Goal: Browse casually: Explore the website without a specific task or goal

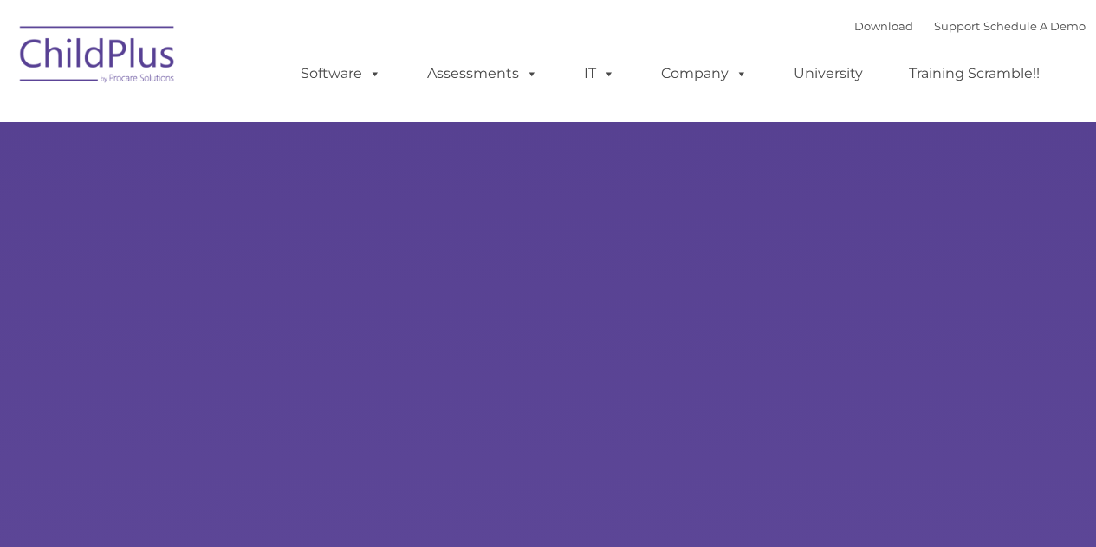
select select "MEDIUM"
type input ""
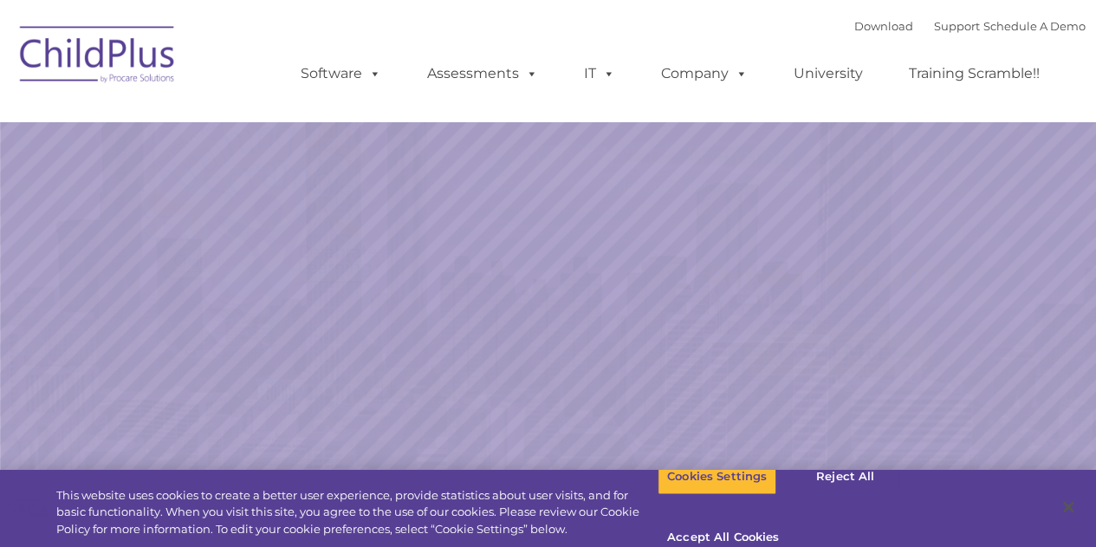
select select "MEDIUM"
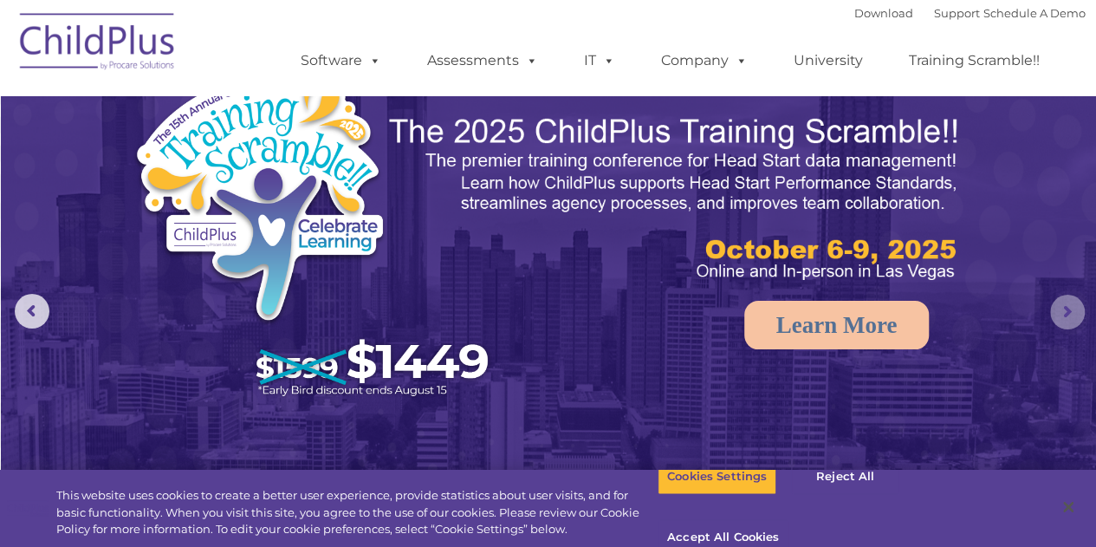
click at [1062, 307] on rs-arrow at bounding box center [1067, 312] width 35 height 35
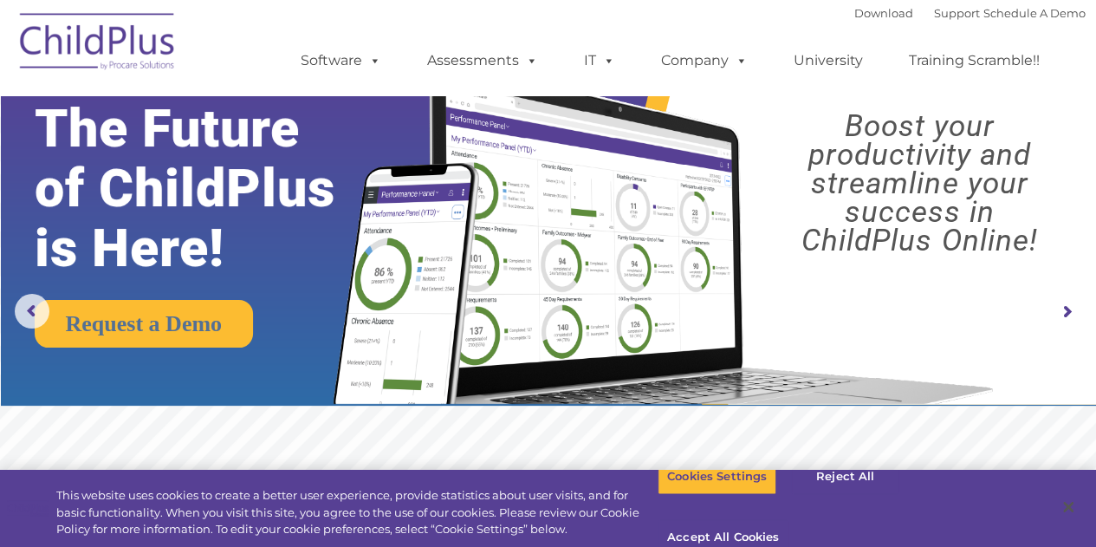
click at [1062, 307] on rs-arrow at bounding box center [1067, 312] width 35 height 35
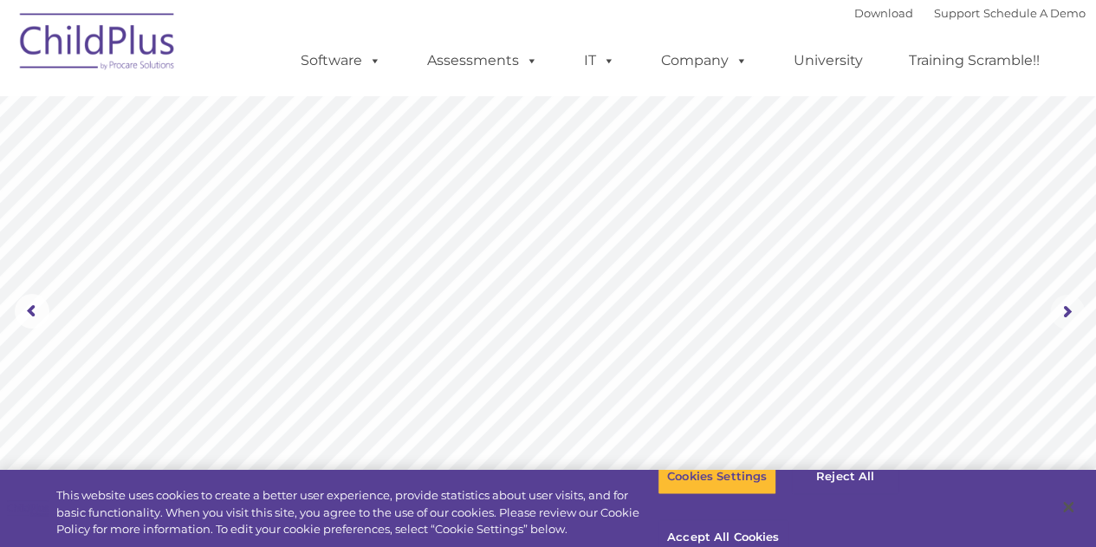
click at [1062, 307] on rs-arrow at bounding box center [1067, 312] width 35 height 35
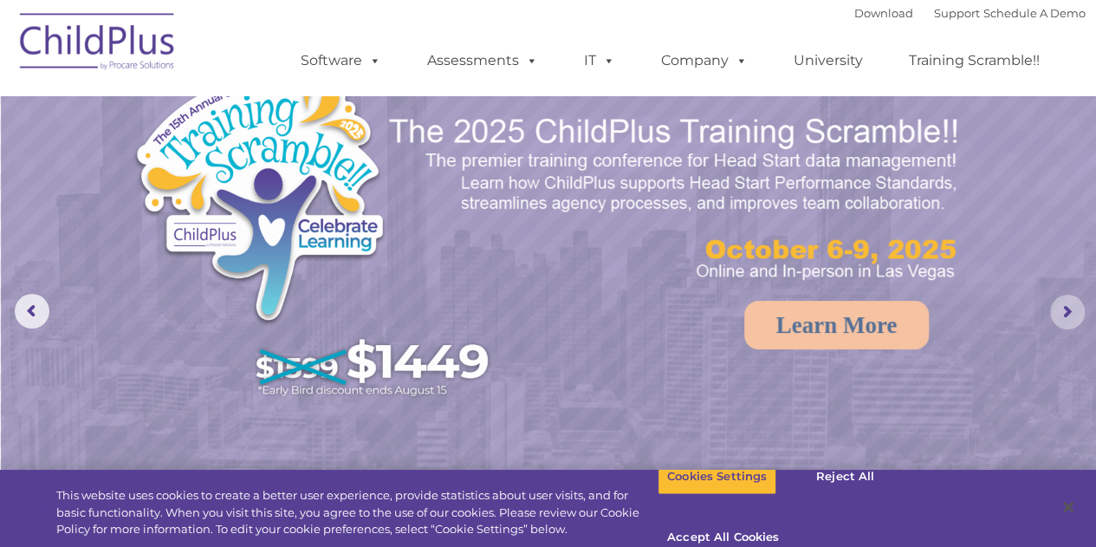
click at [1062, 307] on rs-arrow at bounding box center [1067, 312] width 35 height 35
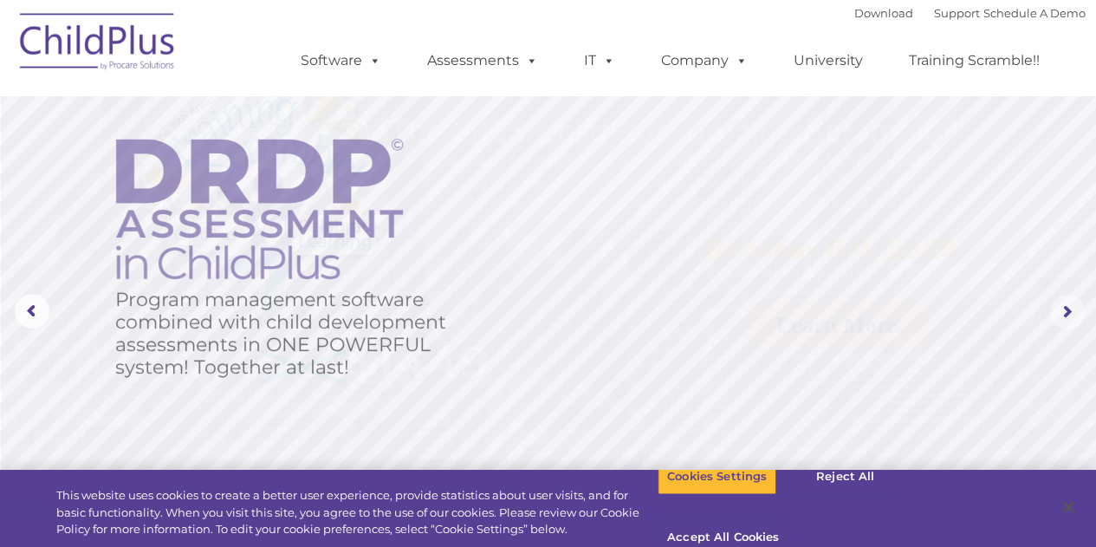
click at [1062, 307] on rs-arrow at bounding box center [1067, 312] width 35 height 35
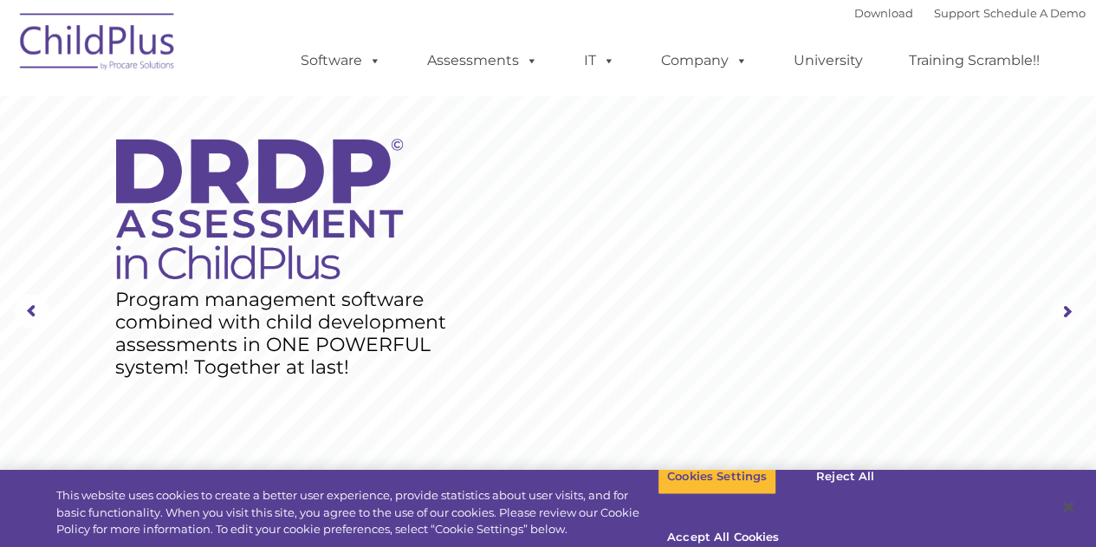
click at [1062, 307] on rs-arrow at bounding box center [1067, 312] width 35 height 35
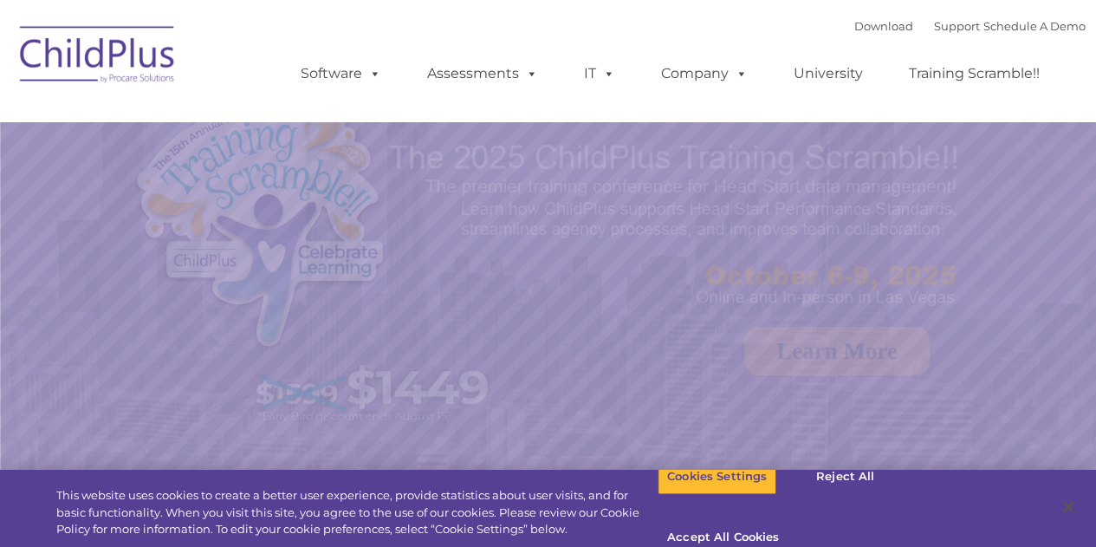
select select "MEDIUM"
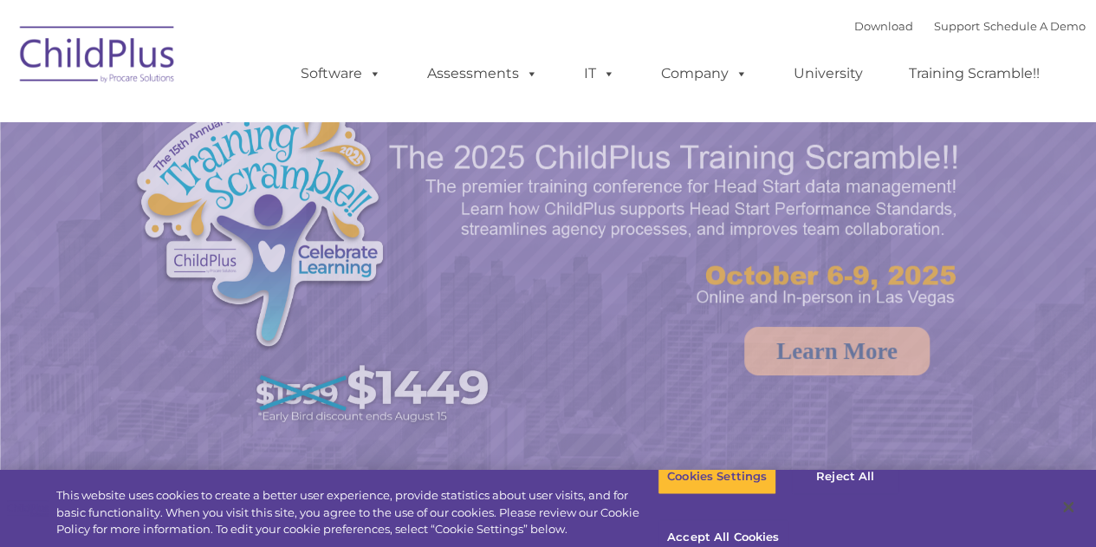
select select "MEDIUM"
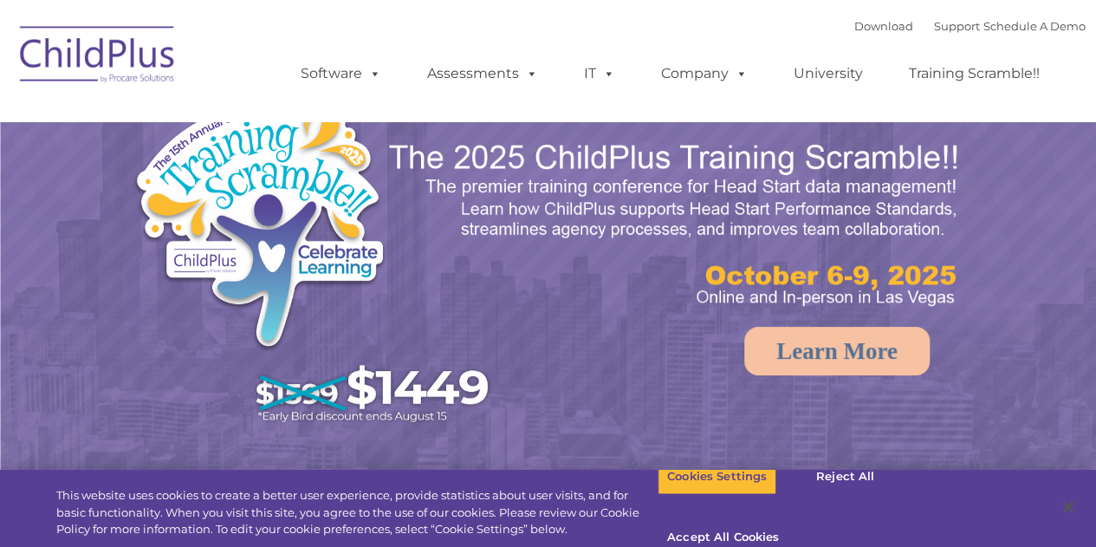
select select "MEDIUM"
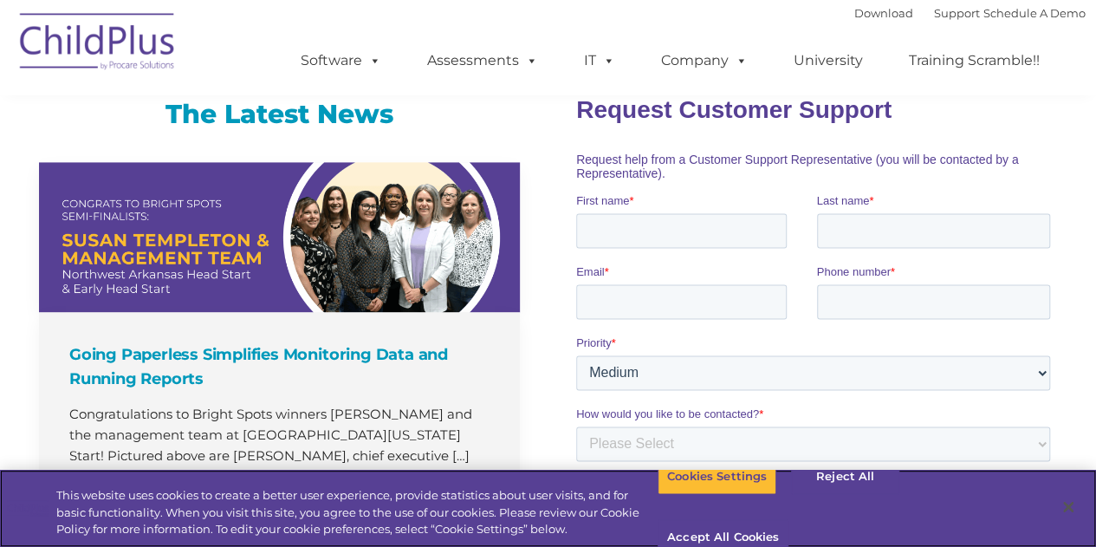
scroll to position [1155, 0]
